Goal: Find specific fact: Find contact information

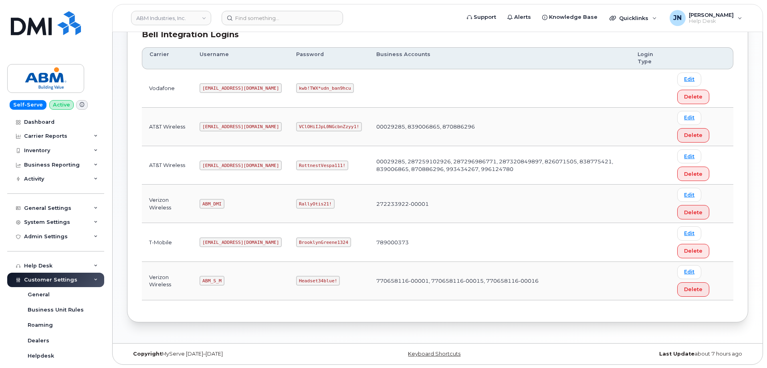
scroll to position [122, 0]
click at [219, 164] on code "abm@dminc.com" at bounding box center [241, 165] width 82 height 10
click at [220, 164] on code "abm@dminc.com" at bounding box center [241, 165] width 82 height 10
copy code "abm@dminc.com"
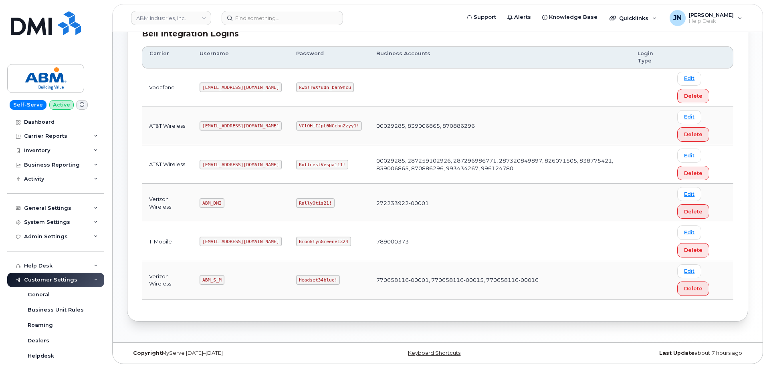
click at [296, 163] on code "RottnestVespa111!" at bounding box center [322, 165] width 52 height 10
copy code "RottnestVespa111!"
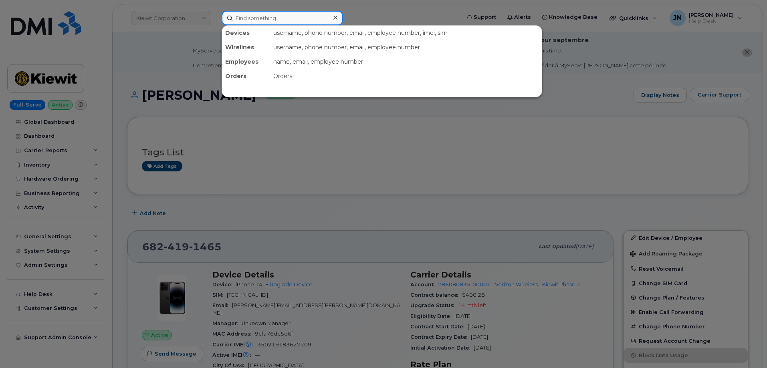
paste input "[PERSON_NAME][EMAIL_ADDRESS][PERSON_NAME][DOMAIN_NAME]"
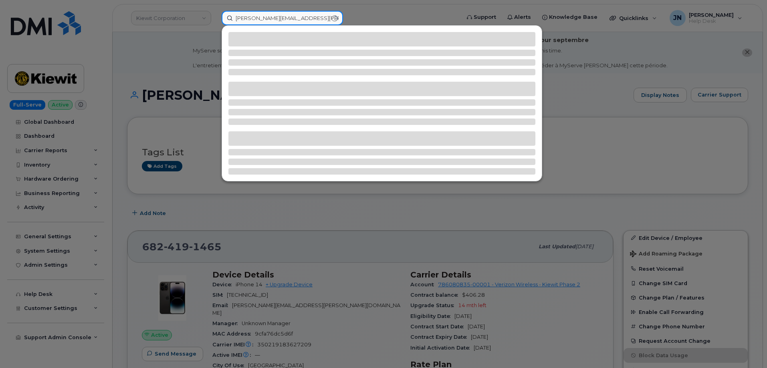
type input "[PERSON_NAME][EMAIL_ADDRESS][PERSON_NAME][DOMAIN_NAME]"
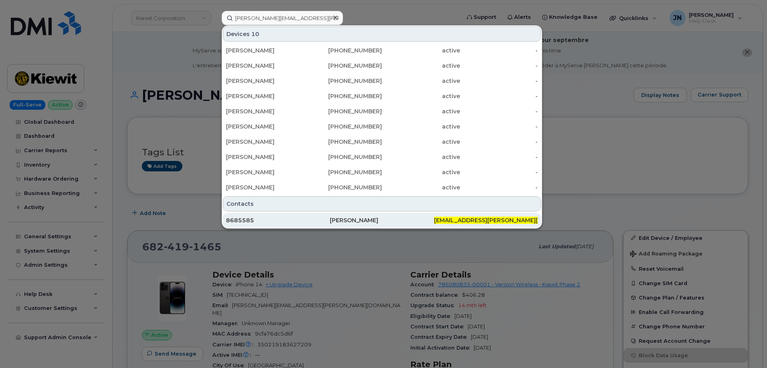
click at [239, 218] on div "8685585" at bounding box center [278, 220] width 104 height 8
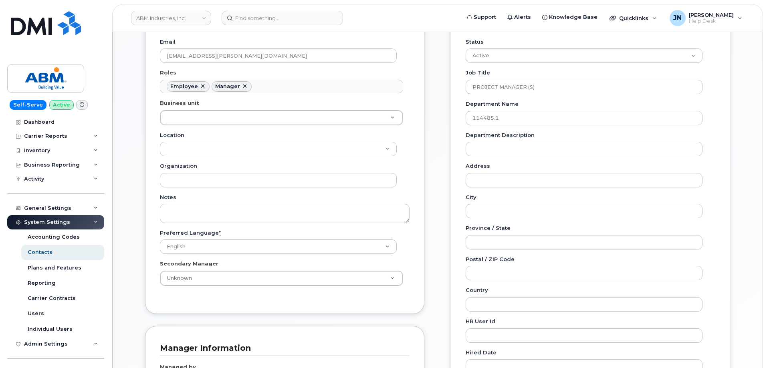
scroll to position [60, 0]
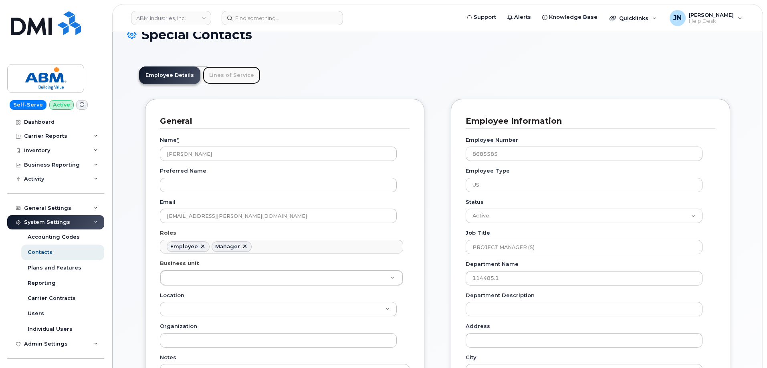
click at [237, 73] on link "Lines of Service" at bounding box center [232, 76] width 58 height 18
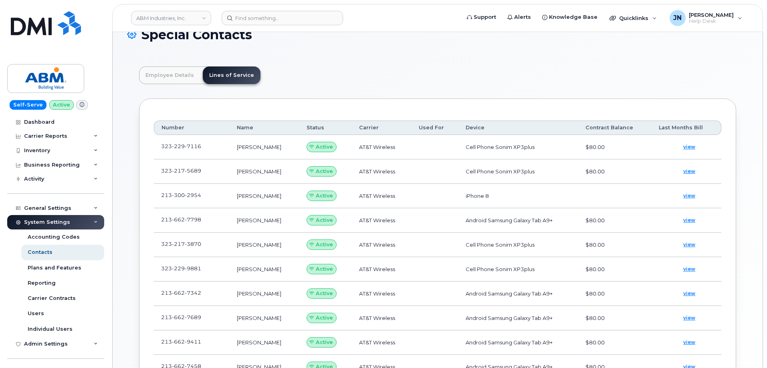
click at [268, 149] on td "[PERSON_NAME]" at bounding box center [265, 147] width 70 height 24
click at [695, 145] on span "view" at bounding box center [689, 146] width 12 height 7
